Goal: Obtain resource: Download file/media

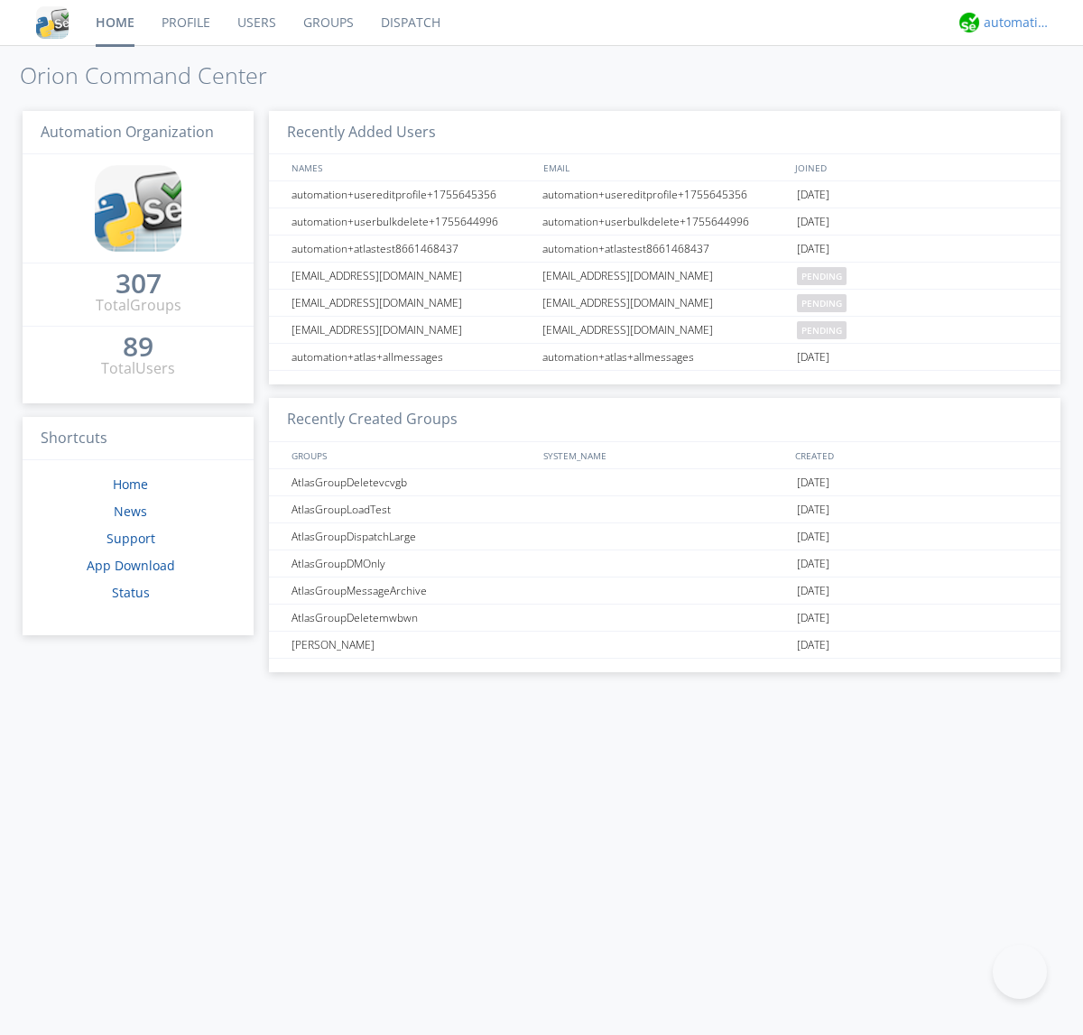
click at [1013, 23] on div "automation+atlas" at bounding box center [1018, 23] width 68 height 18
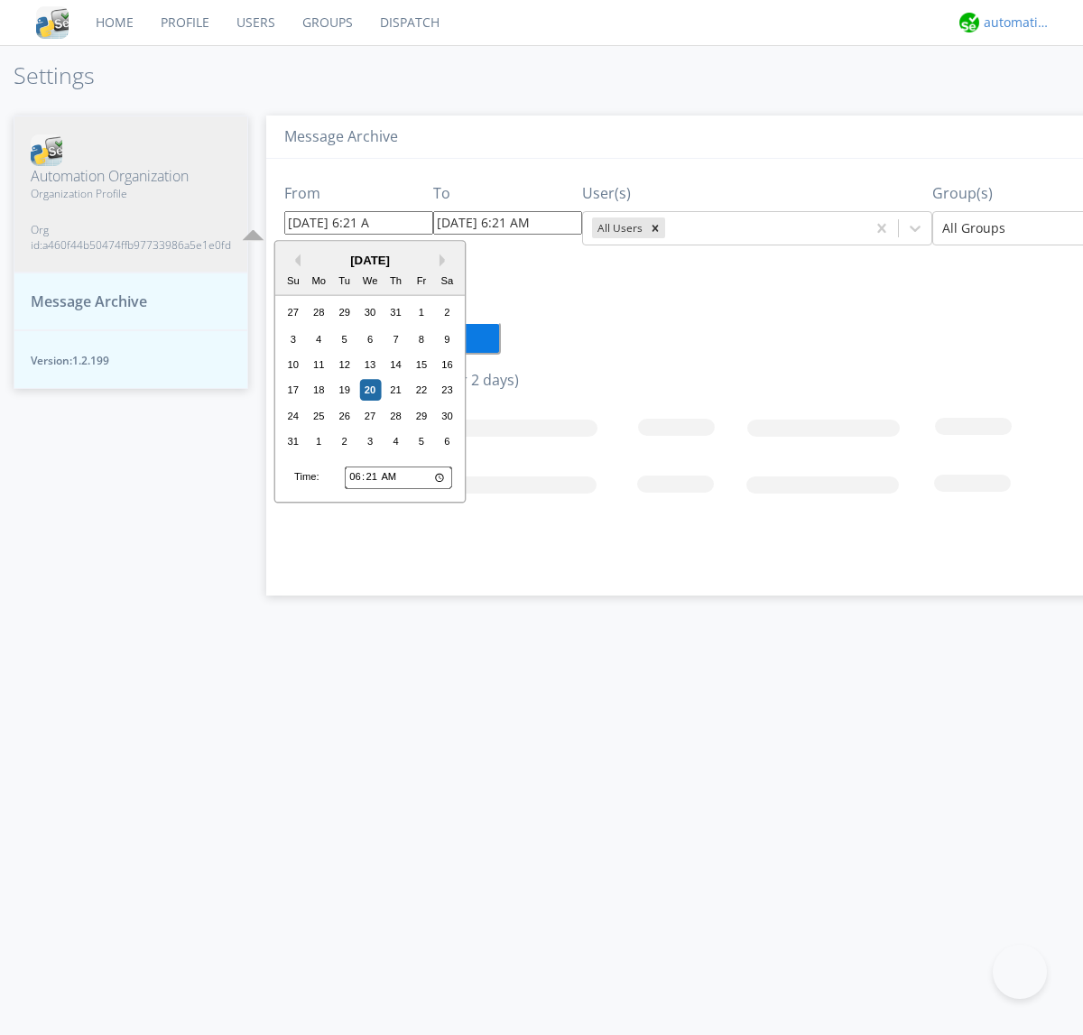
type input "[DATE] 6:21 AM"
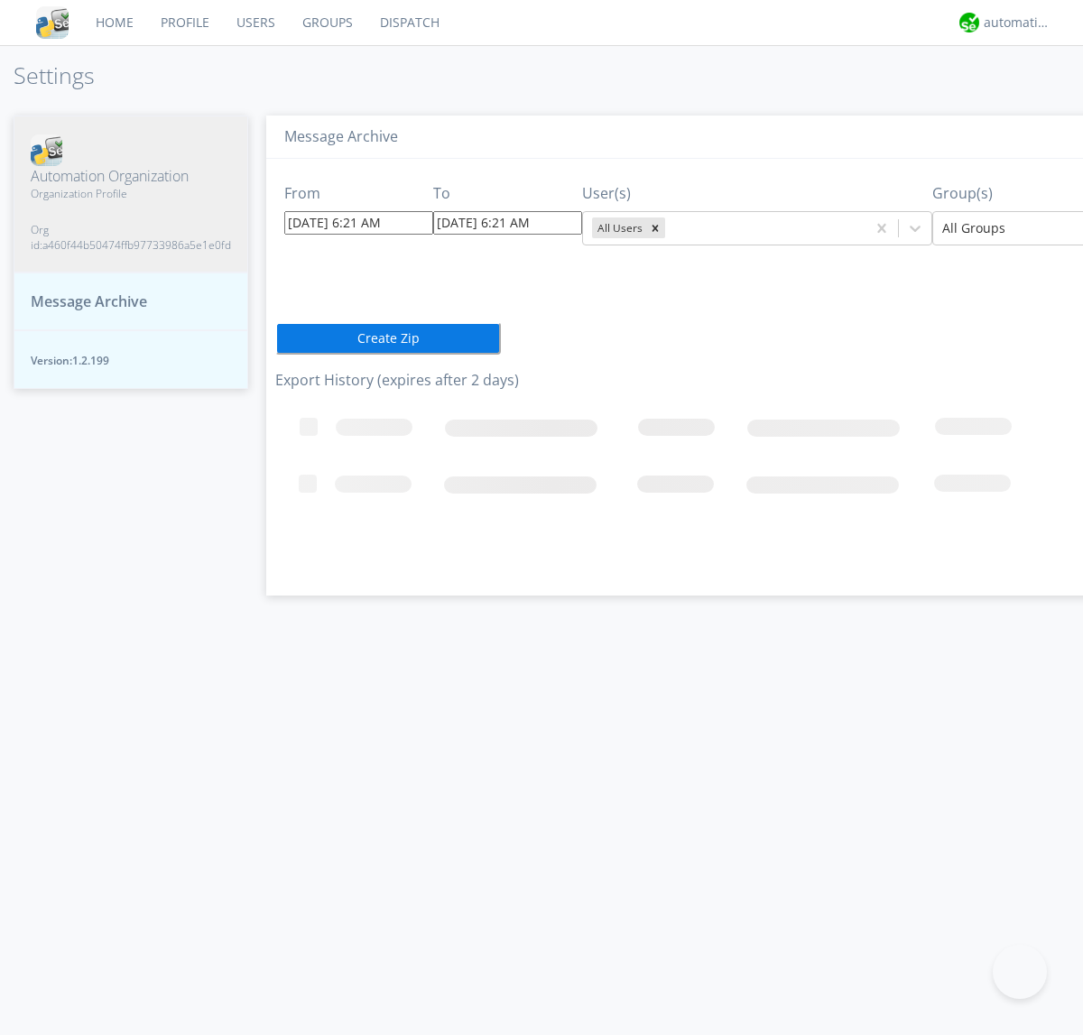
click at [653, 228] on icon "Remove All Users" at bounding box center [656, 228] width 6 height 6
click at [669, 228] on input "text" at bounding box center [671, 228] width 4 height 18
click at [999, 228] on div at bounding box center [1075, 229] width 265 height 22
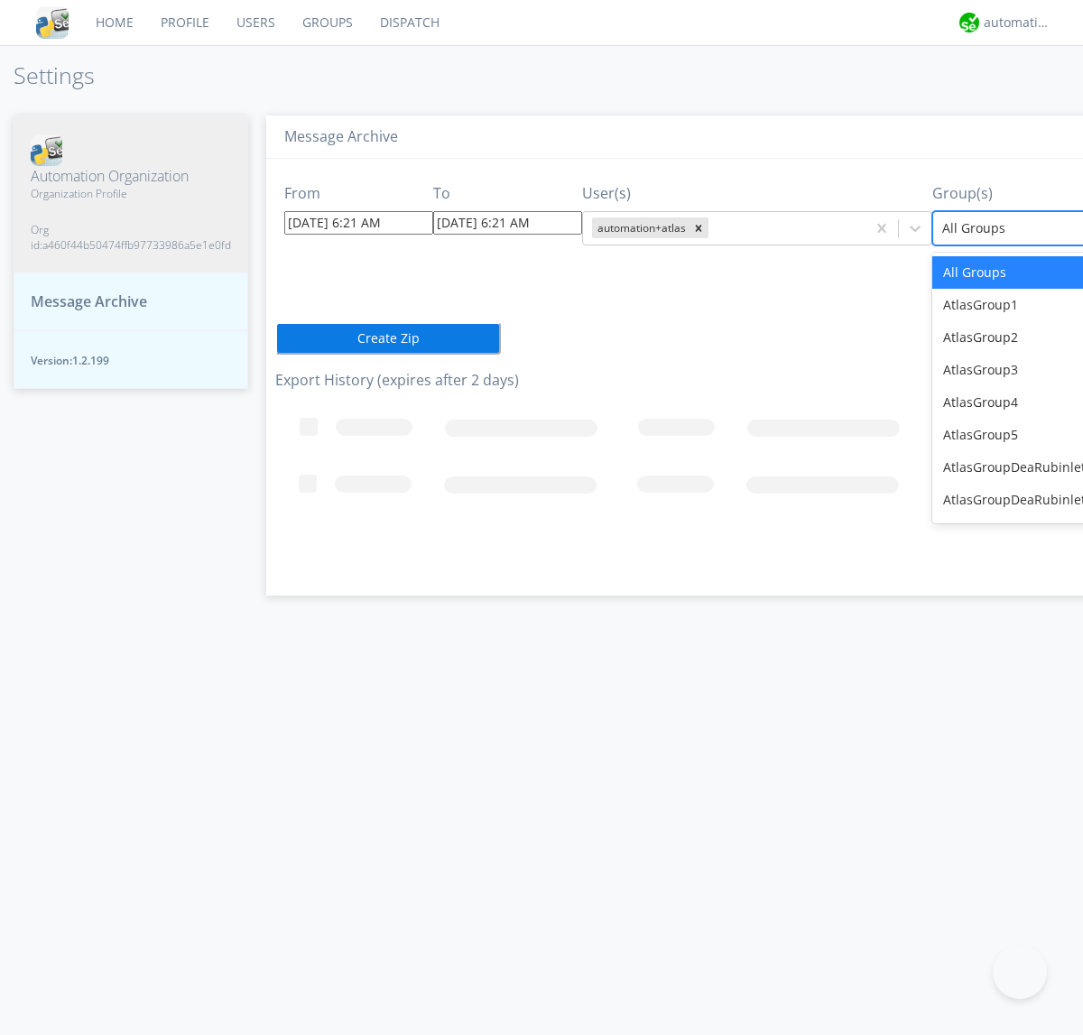
click at [275, 338] on button "Create Zip" at bounding box center [388, 338] width 226 height 33
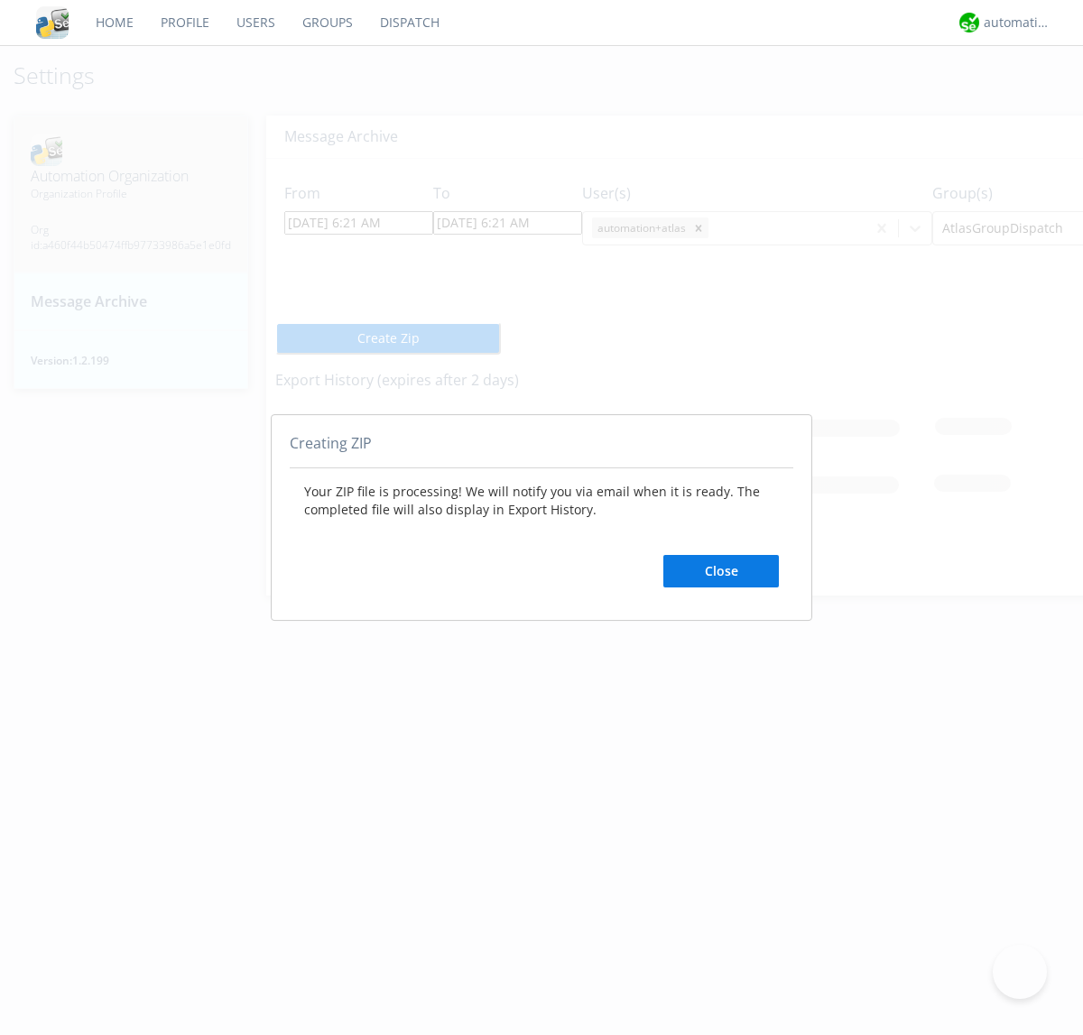
click at [721, 571] on button "Close" at bounding box center [722, 571] width 116 height 33
